Goal: Find specific page/section: Find specific page/section

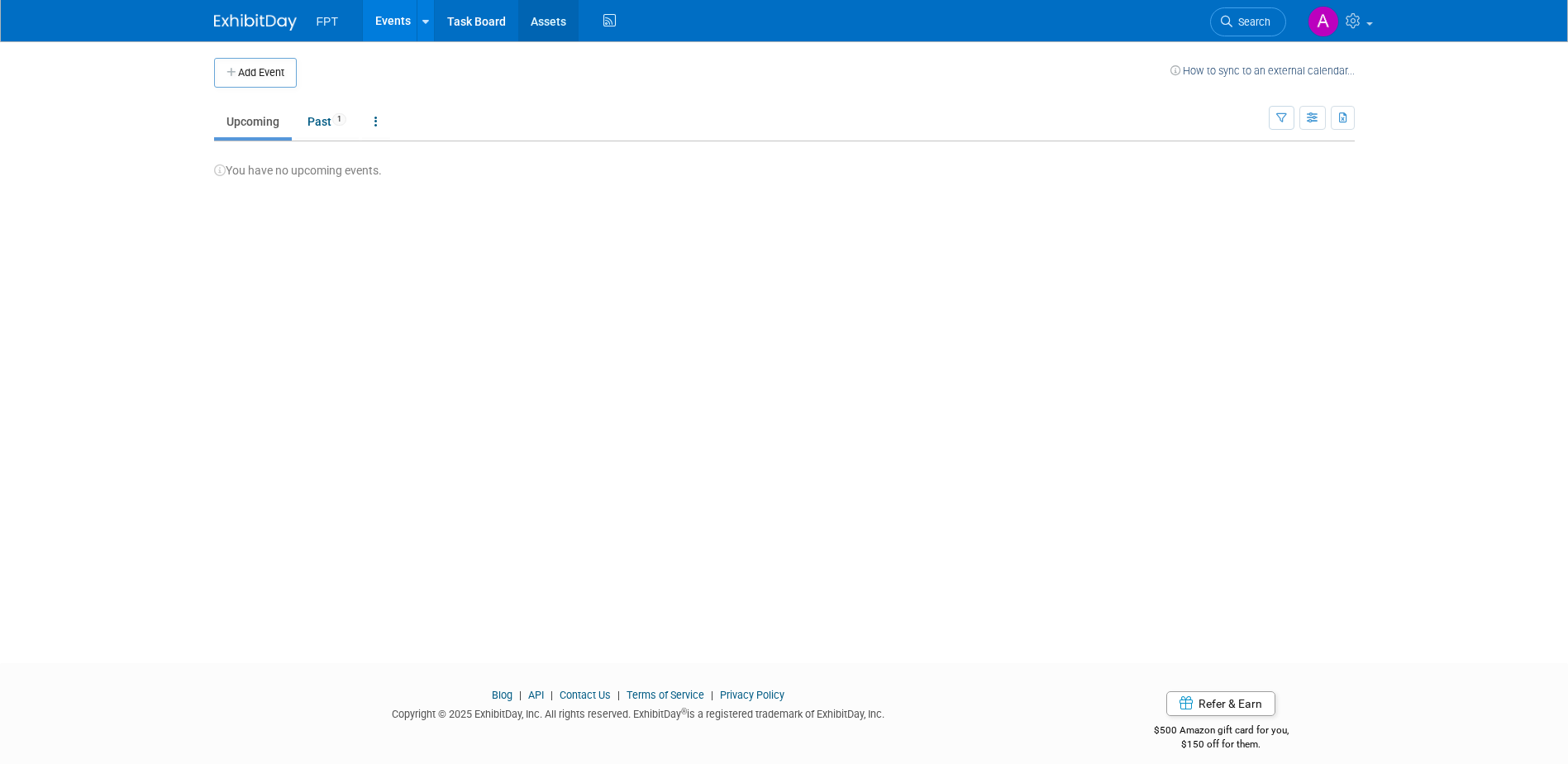
click at [552, 15] on link "Assets" at bounding box center [549, 20] width 61 height 41
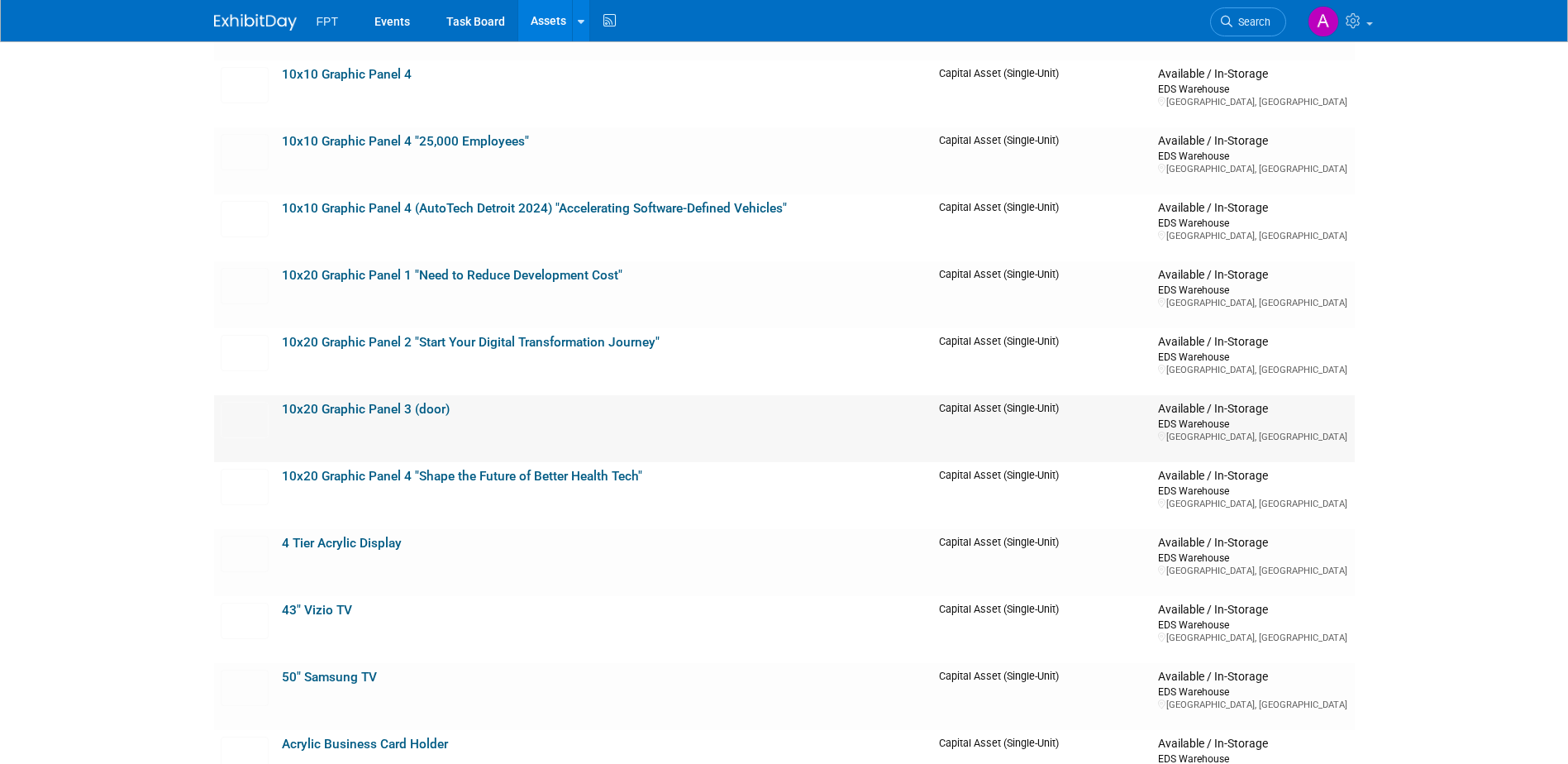
scroll to position [909, 0]
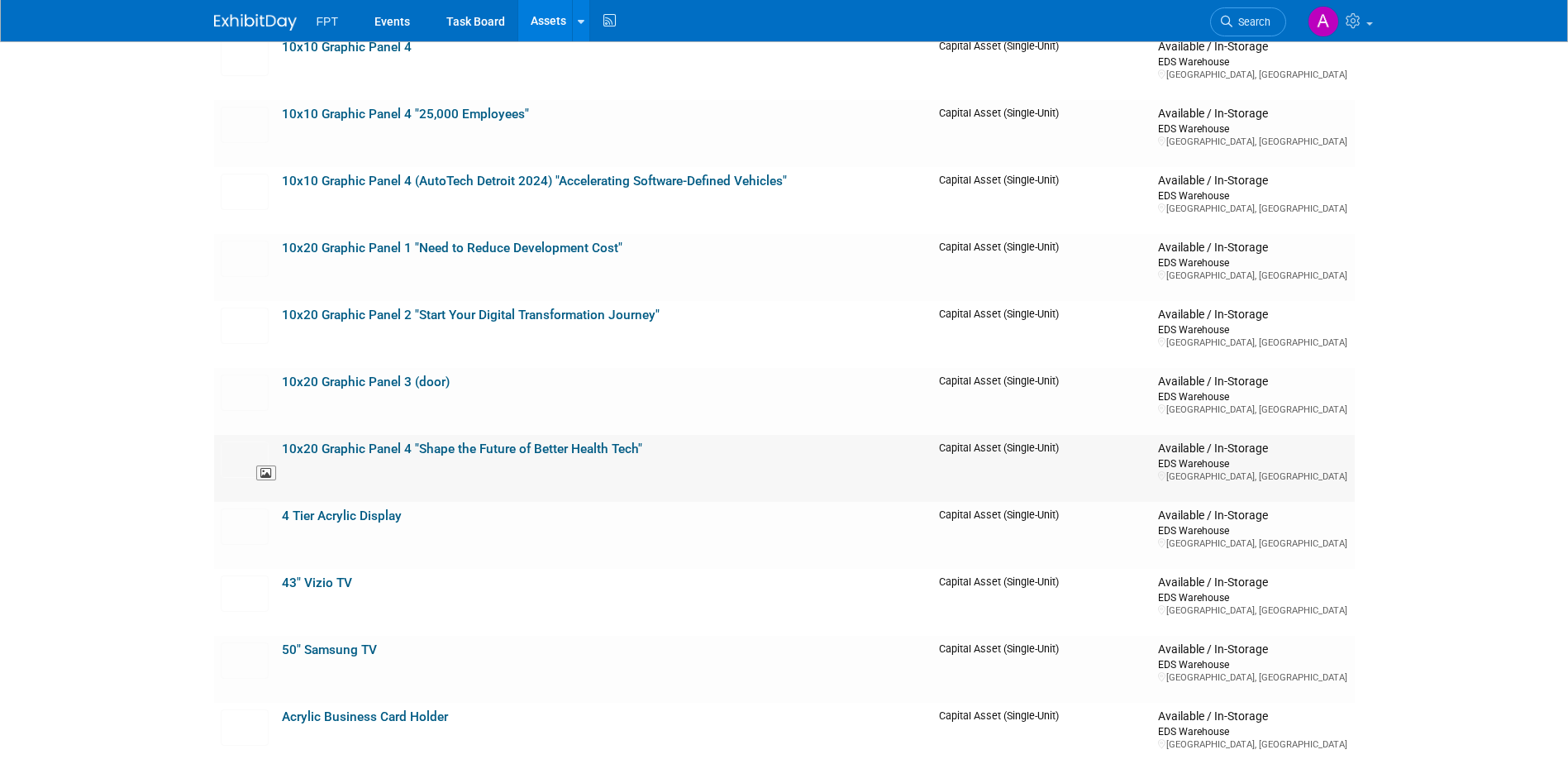
click at [238, 463] on img at bounding box center [244, 460] width 48 height 37
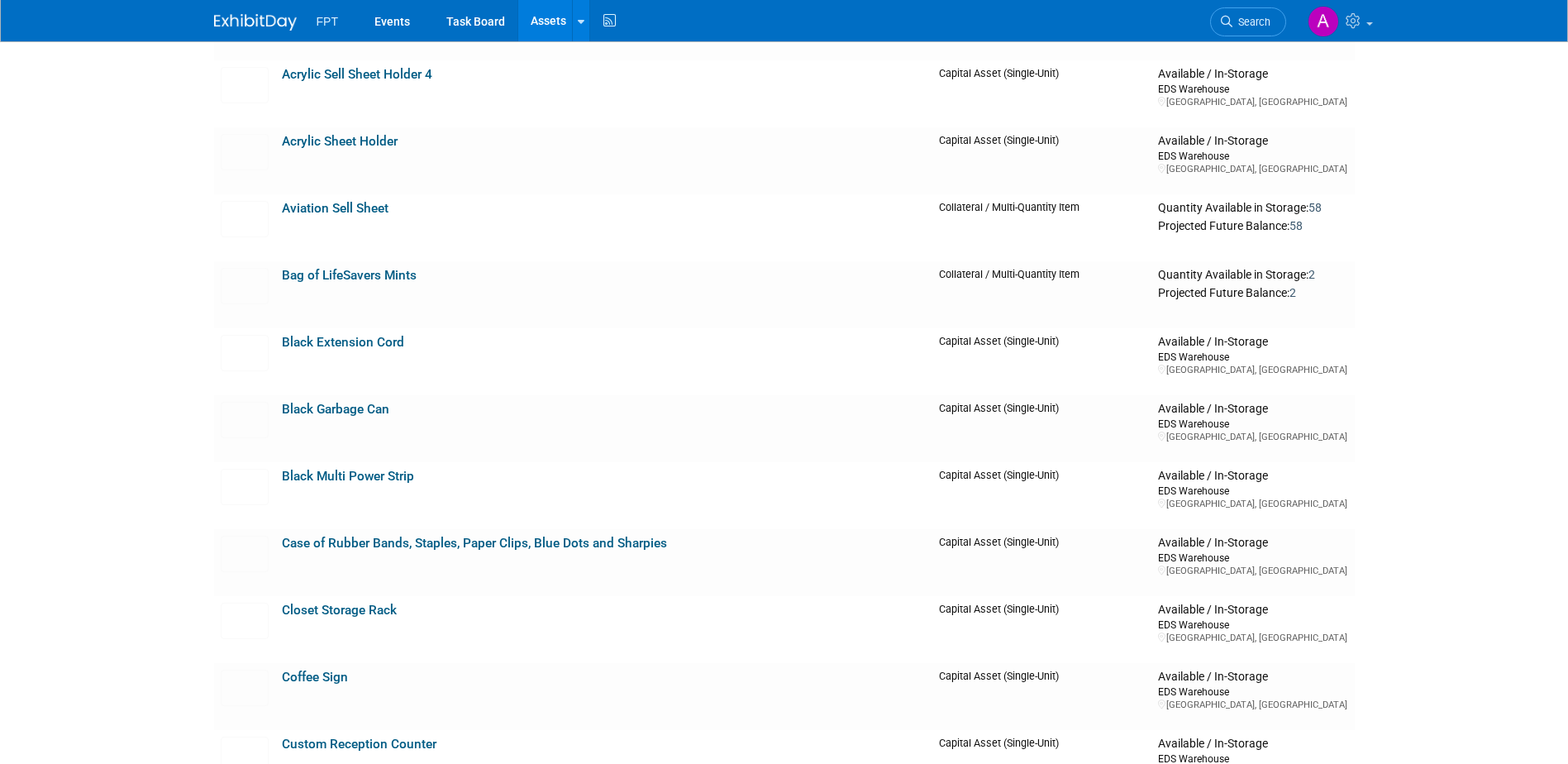
scroll to position [1901, 0]
